Goal: Register for event/course: Register for event/course

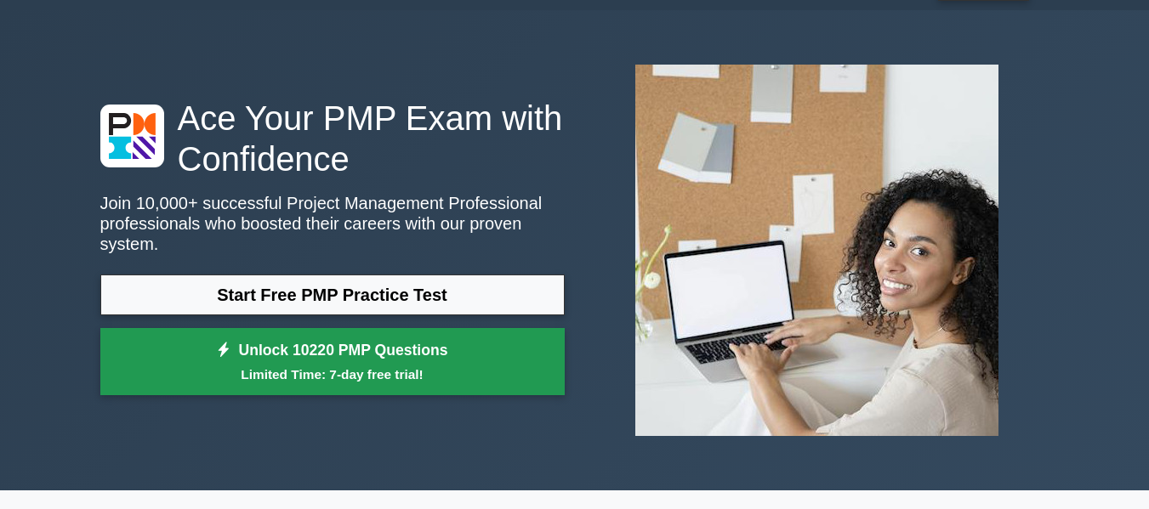
scroll to position [85, 0]
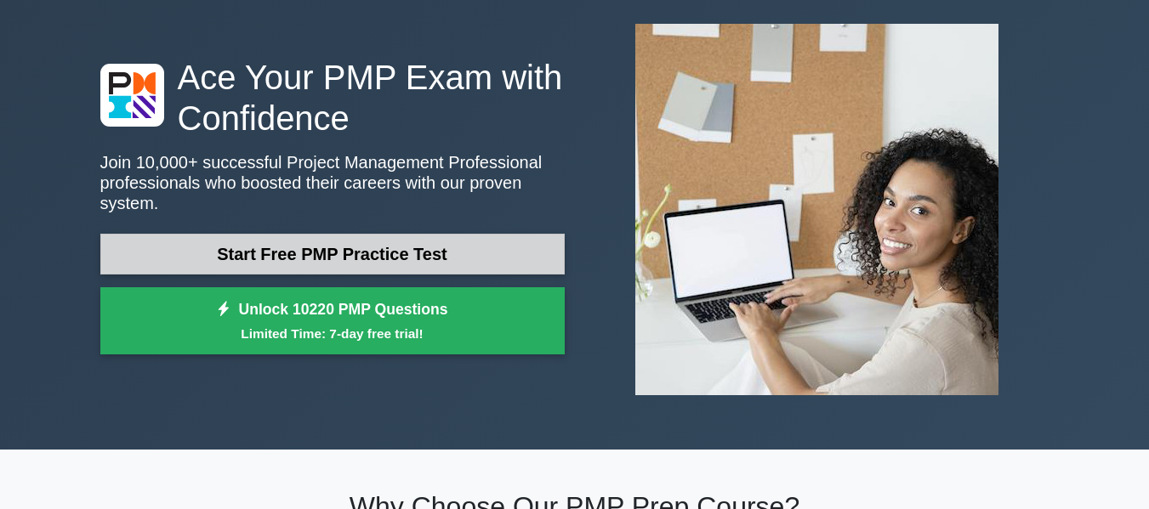
click at [321, 245] on link "Start Free PMP Practice Test" at bounding box center [332, 254] width 464 height 41
